Goal: Find specific page/section: Locate a particular part of the current website

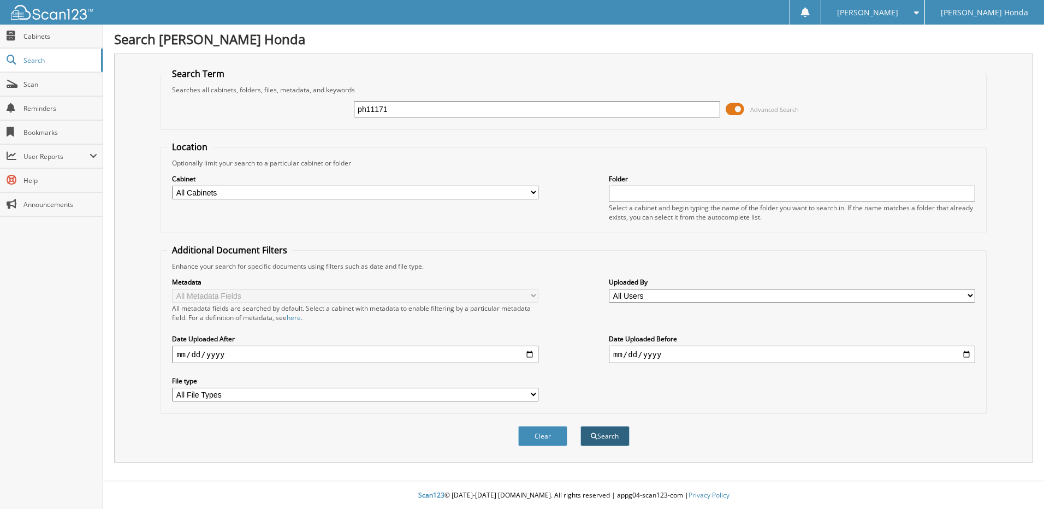
type input "ph11171"
click at [615, 435] on button "Search" at bounding box center [605, 436] width 49 height 20
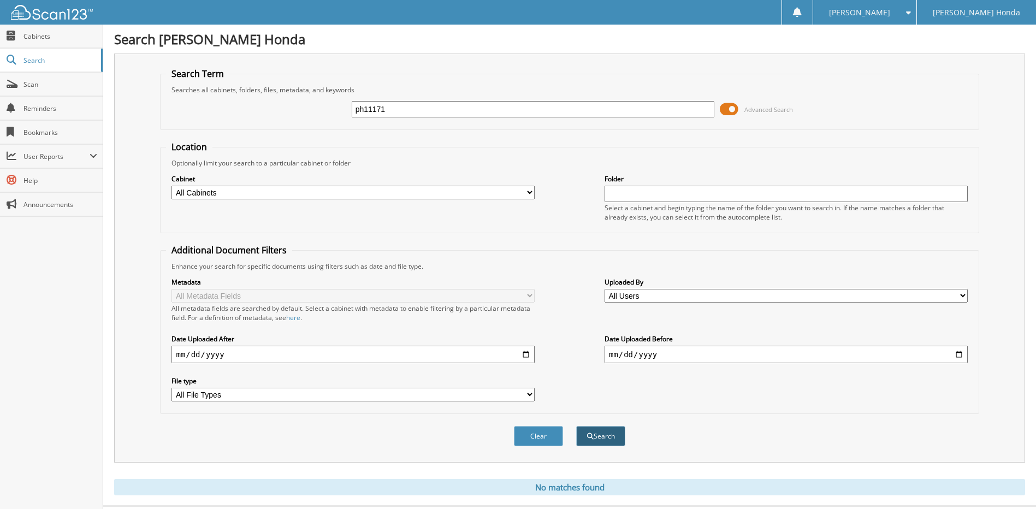
click at [597, 433] on button "Search" at bounding box center [600, 436] width 49 height 20
